Goal: Task Accomplishment & Management: Complete application form

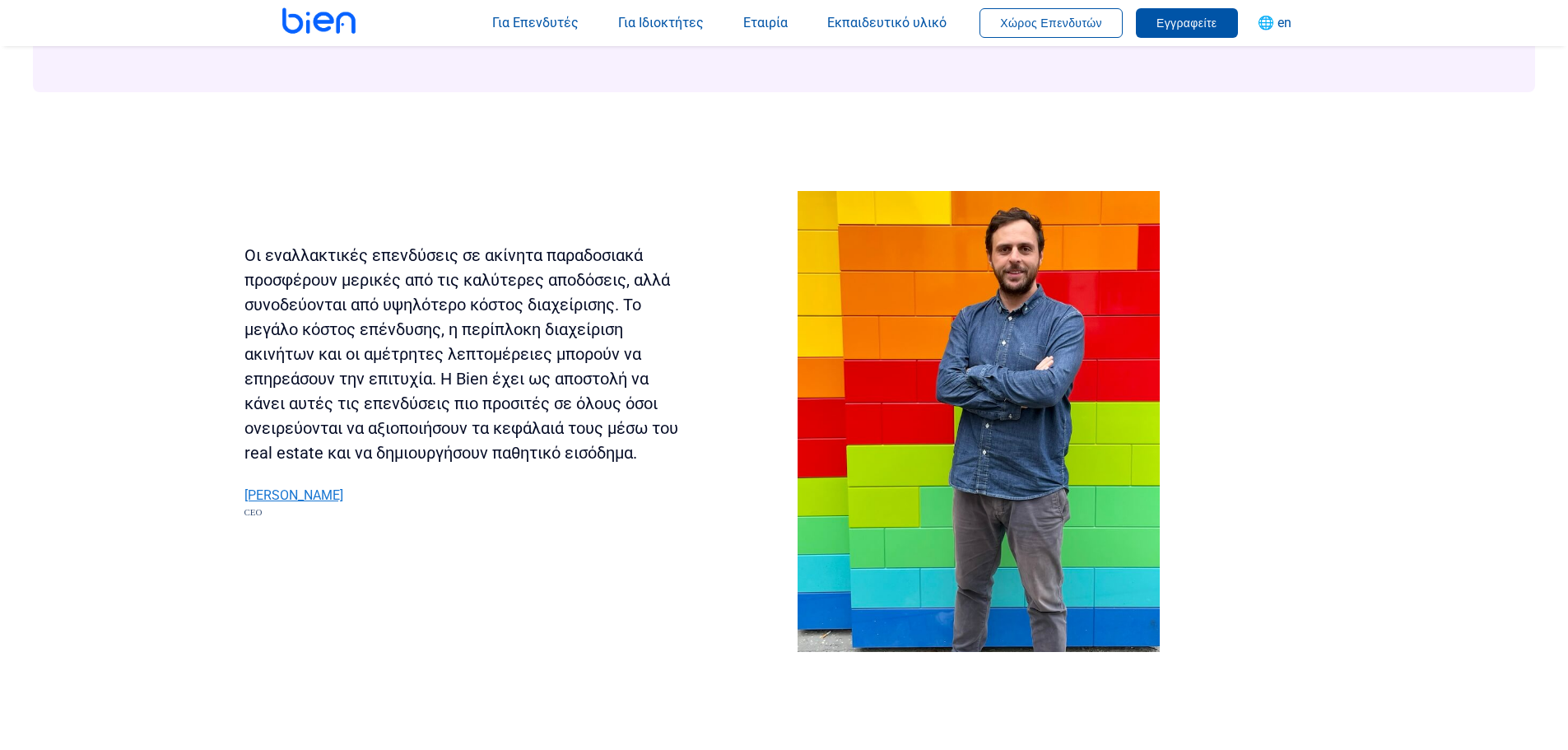
scroll to position [2470, 0]
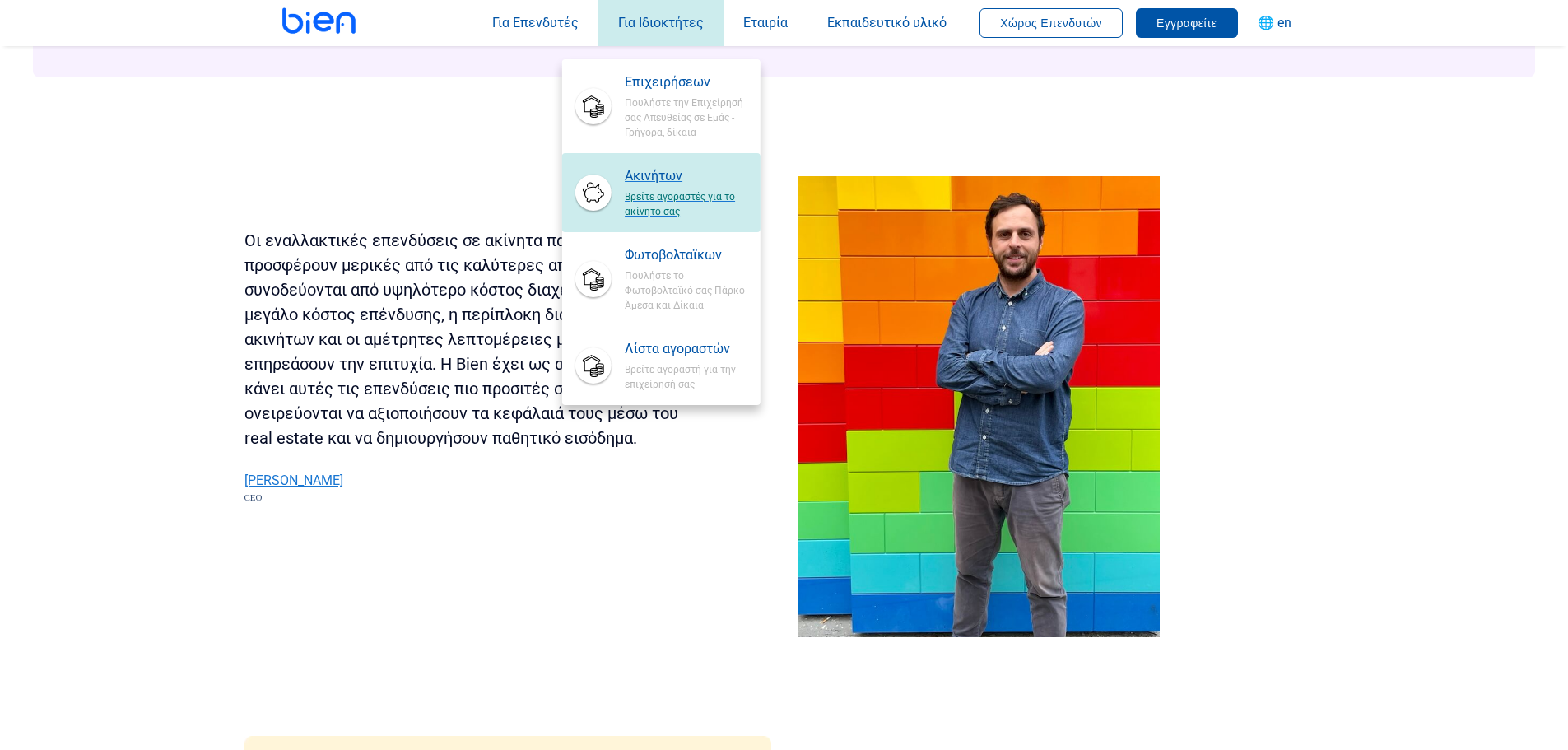
click at [654, 170] on span "Ακινήτων" at bounding box center [685, 176] width 122 height 20
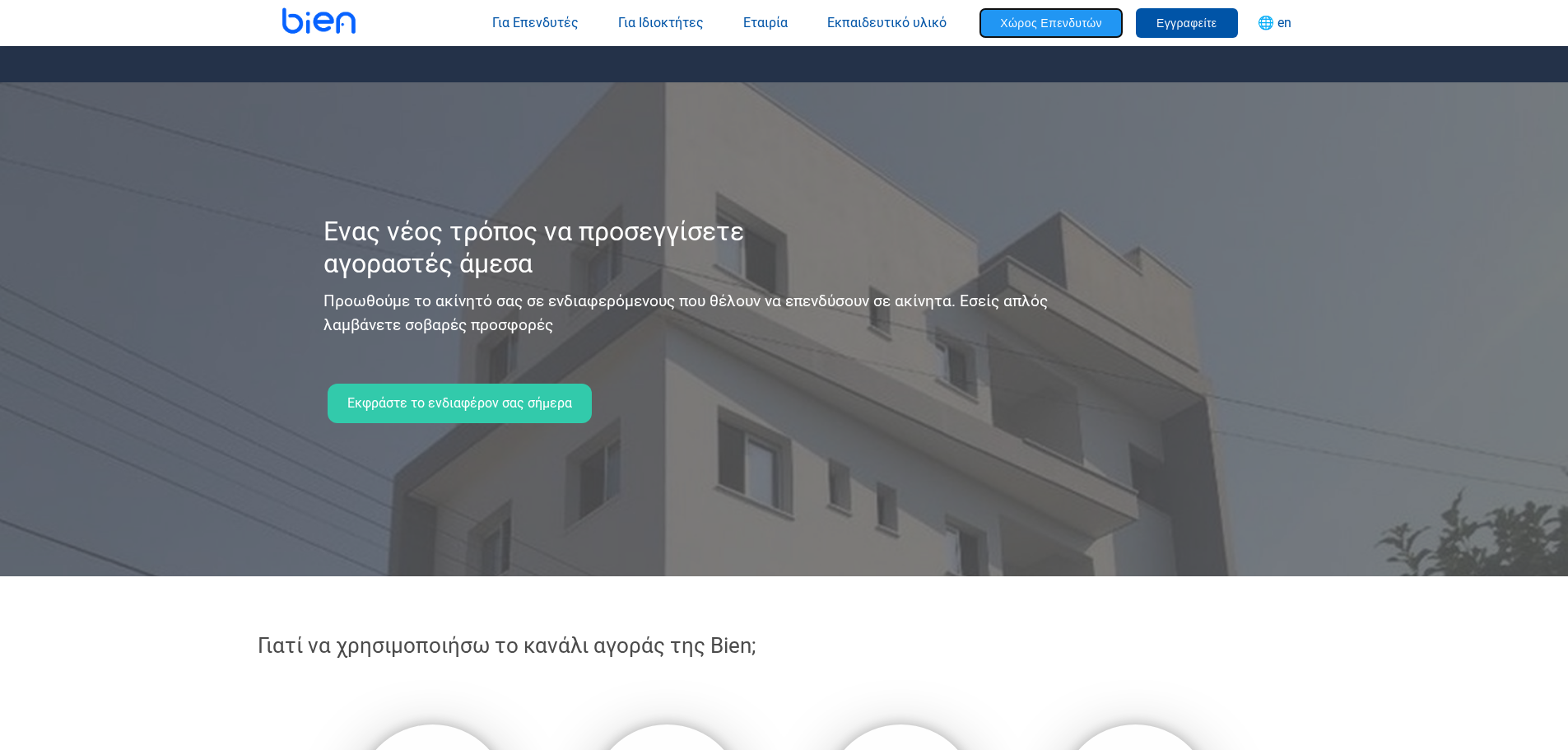
click at [1065, 29] on span "Χώρος Επενδυτών" at bounding box center [1051, 22] width 102 height 13
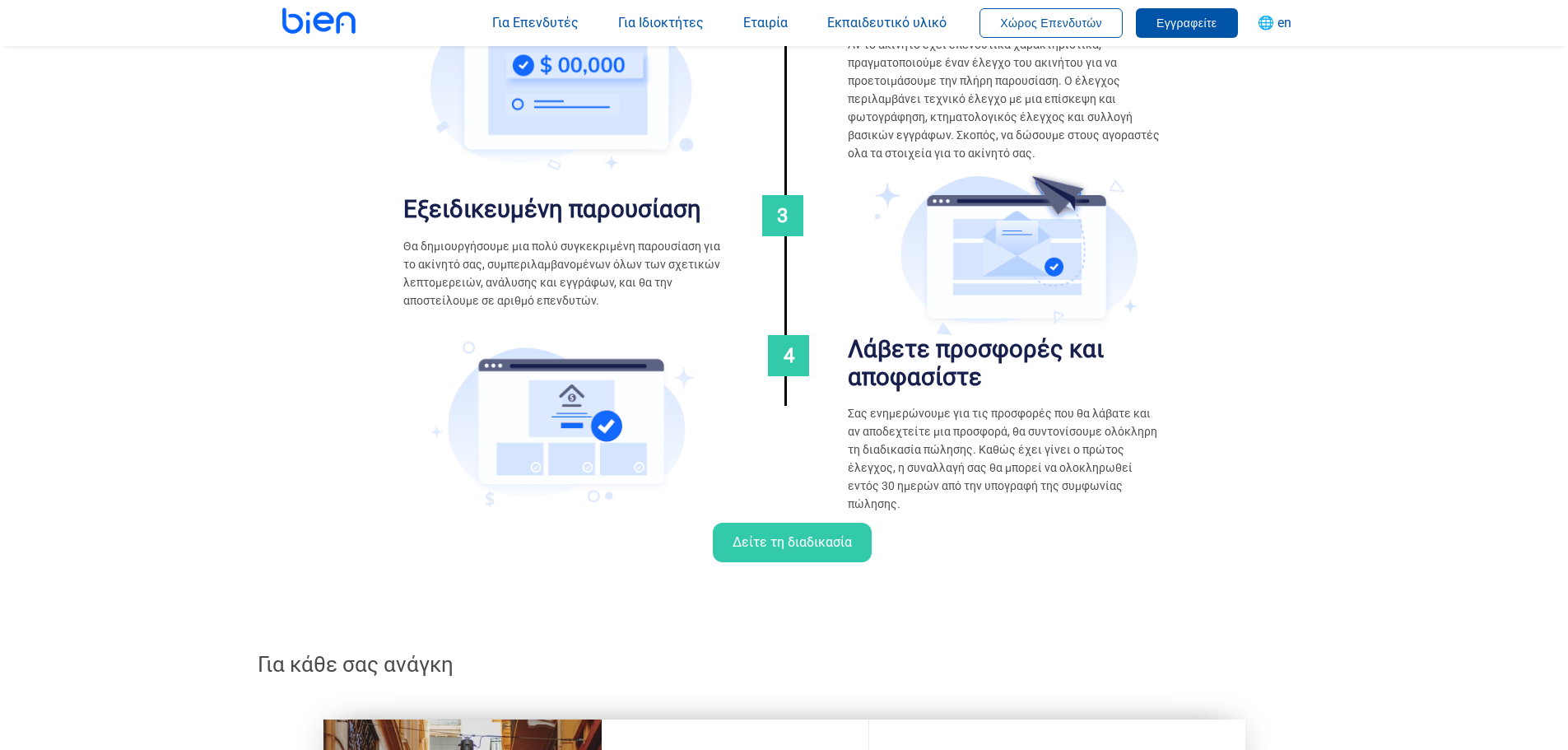
scroll to position [1510, 0]
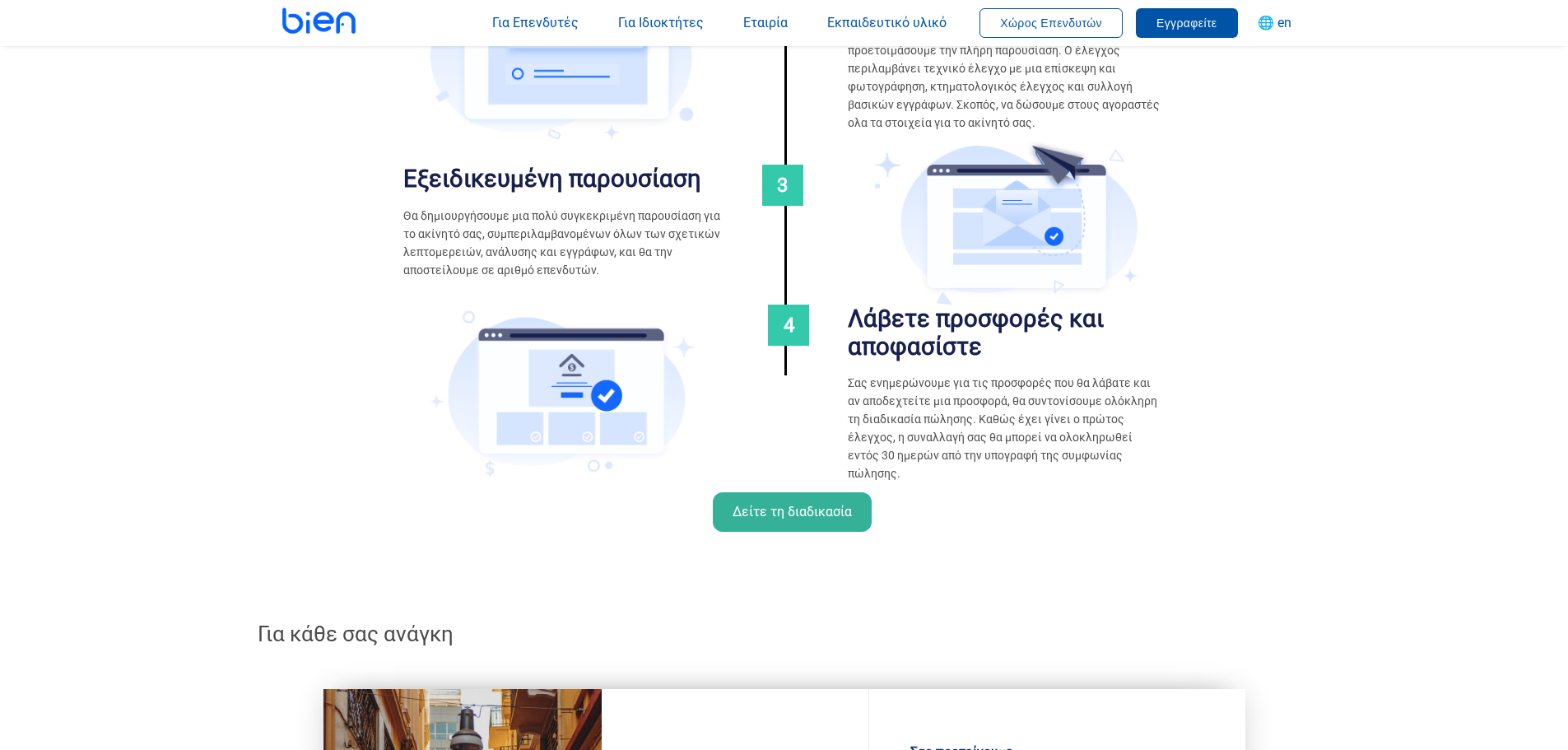
click at [819, 501] on span "Δείτε τη διαδικασία" at bounding box center [792, 512] width 159 height 39
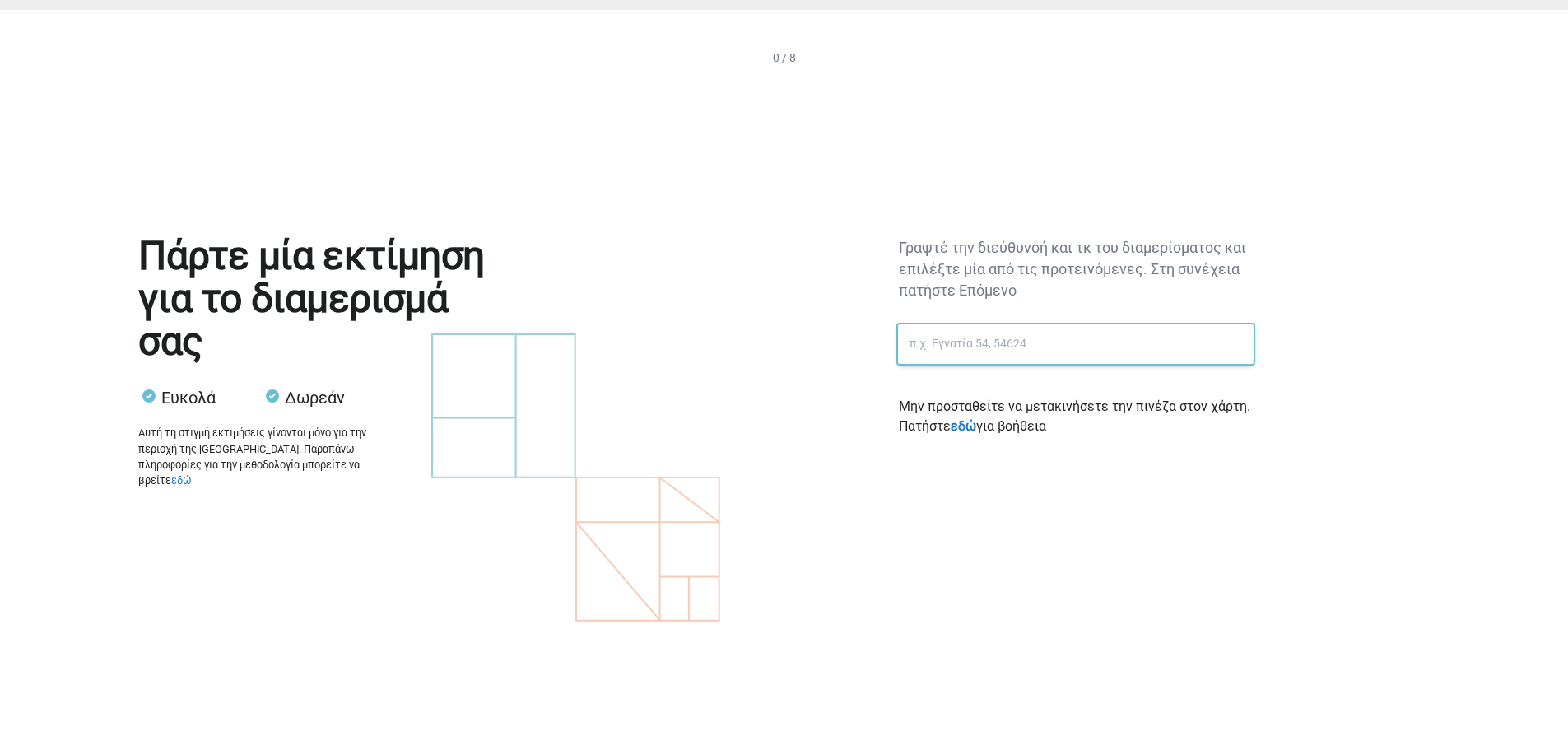
click at [1065, 332] on input "text" at bounding box center [1075, 345] width 359 height 43
click at [902, 345] on input "16452" at bounding box center [1075, 345] width 359 height 43
type input "Λέοντος 25 Αργυρούπολη 16452"
click at [1114, 347] on input "Λέοντος 25 Αργυρούπολη 16452" at bounding box center [1075, 345] width 359 height 43
drag, startPoint x: 1114, startPoint y: 344, endPoint x: 758, endPoint y: 345, distance: 356.0
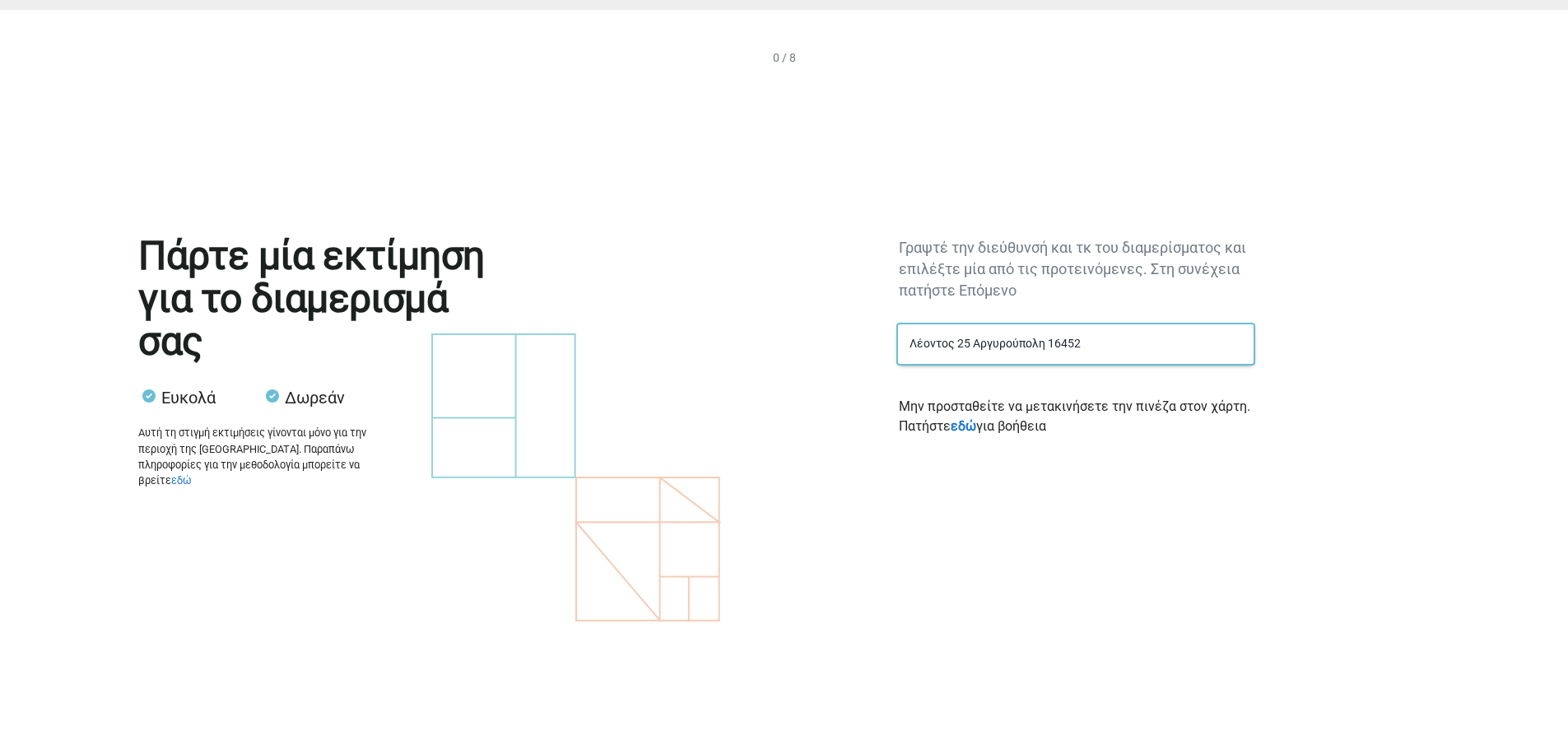
click at [758, 345] on div "Γραψτέ την διεύθυνσή και τκ του διαμερίσματος και επιλέξτε μία από τις προτεινό…" at bounding box center [1075, 354] width 891 height 319
